Goal: Transaction & Acquisition: Purchase product/service

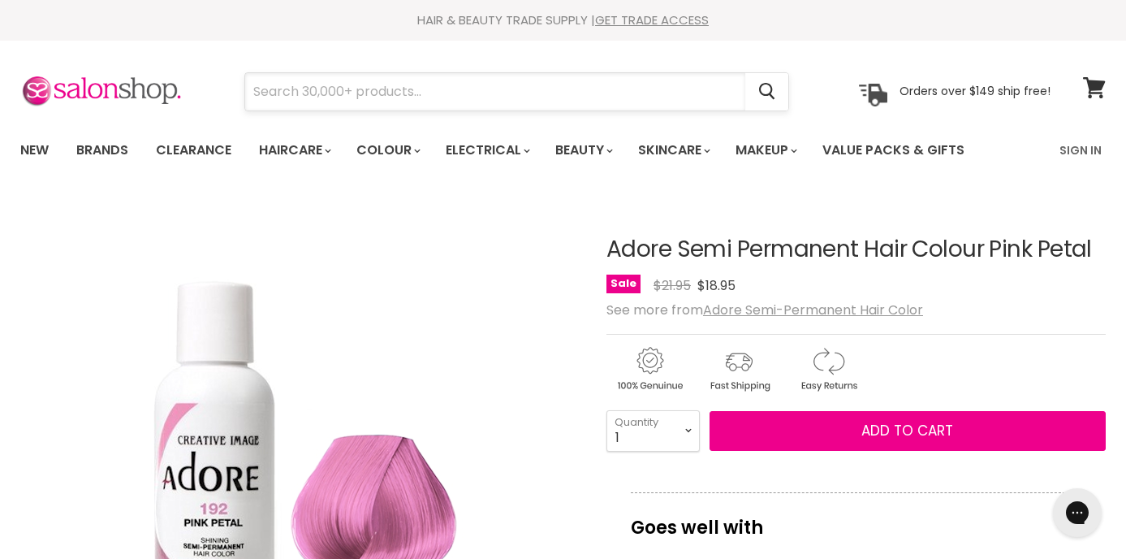
click at [407, 97] on input "Search" at bounding box center [495, 91] width 500 height 37
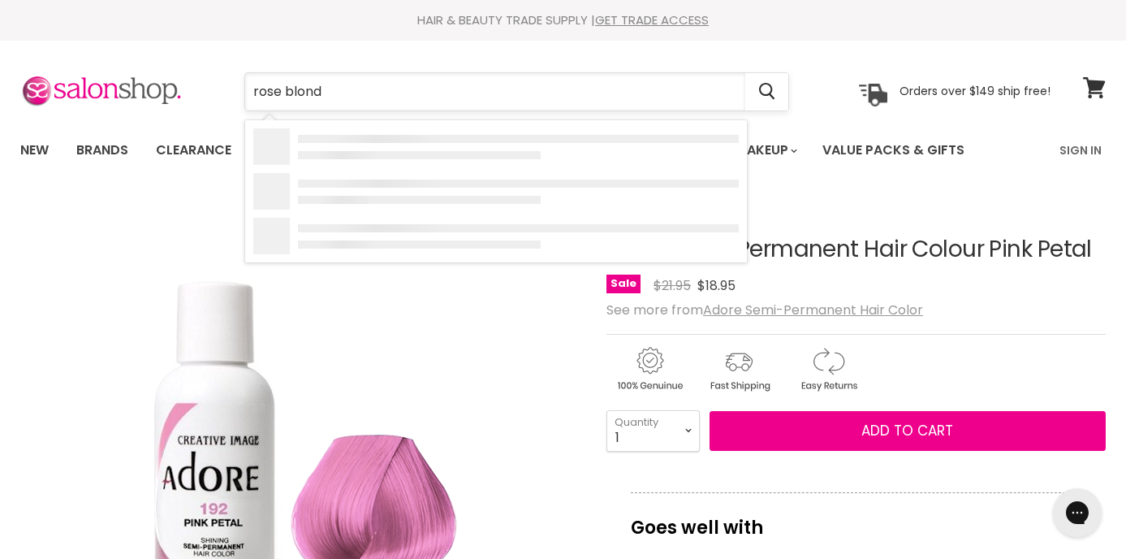
type input "[PERSON_NAME]"
